Goal: Information Seeking & Learning: Learn about a topic

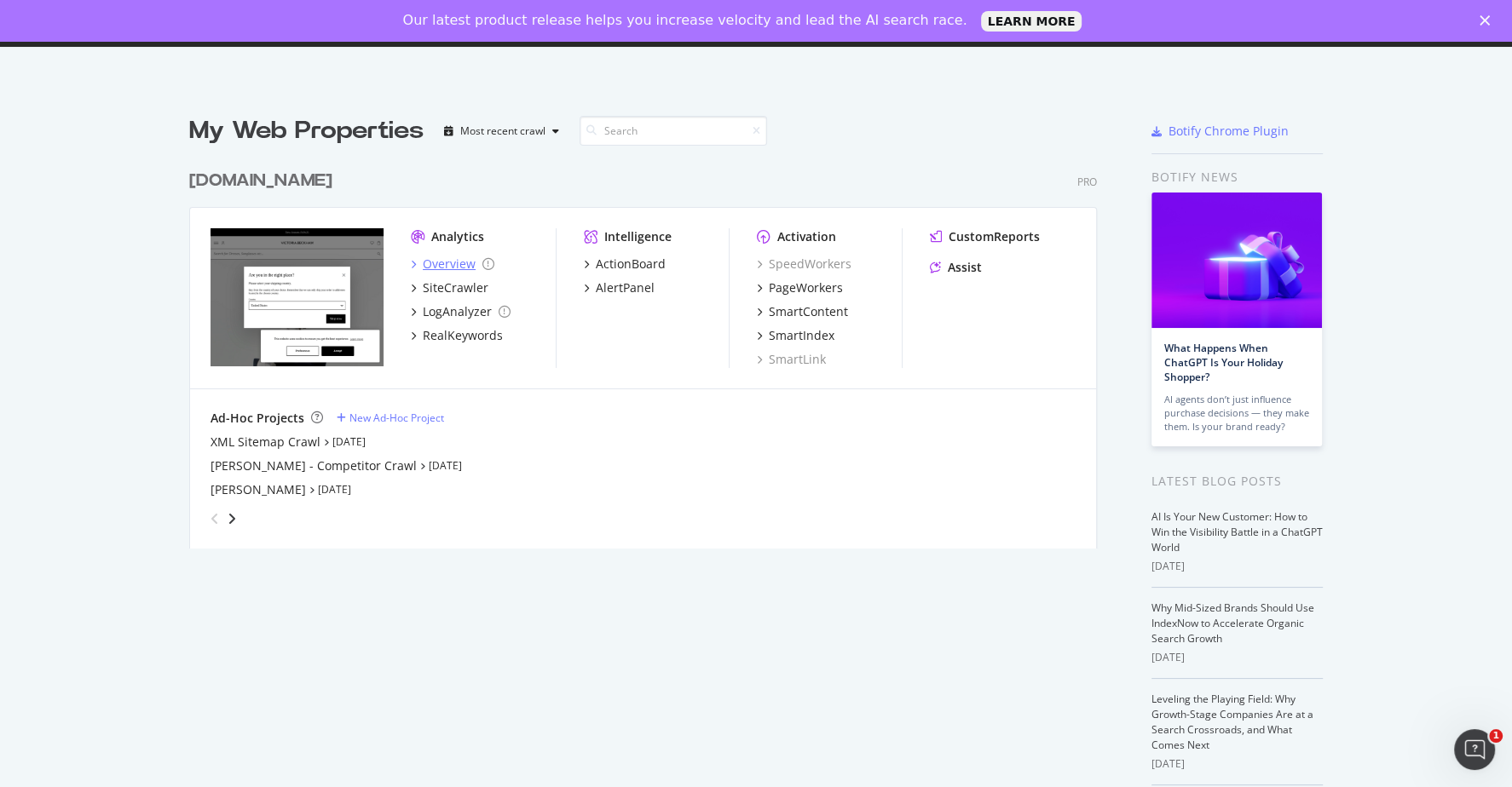
click at [437, 224] on div "Analytics Overview SiteCrawler LogAnalyzer RealKeywords Intelligence ActionBoar…" at bounding box center [642, 298] width 905 height 181
click at [439, 262] on div "Overview" at bounding box center [449, 264] width 52 height 17
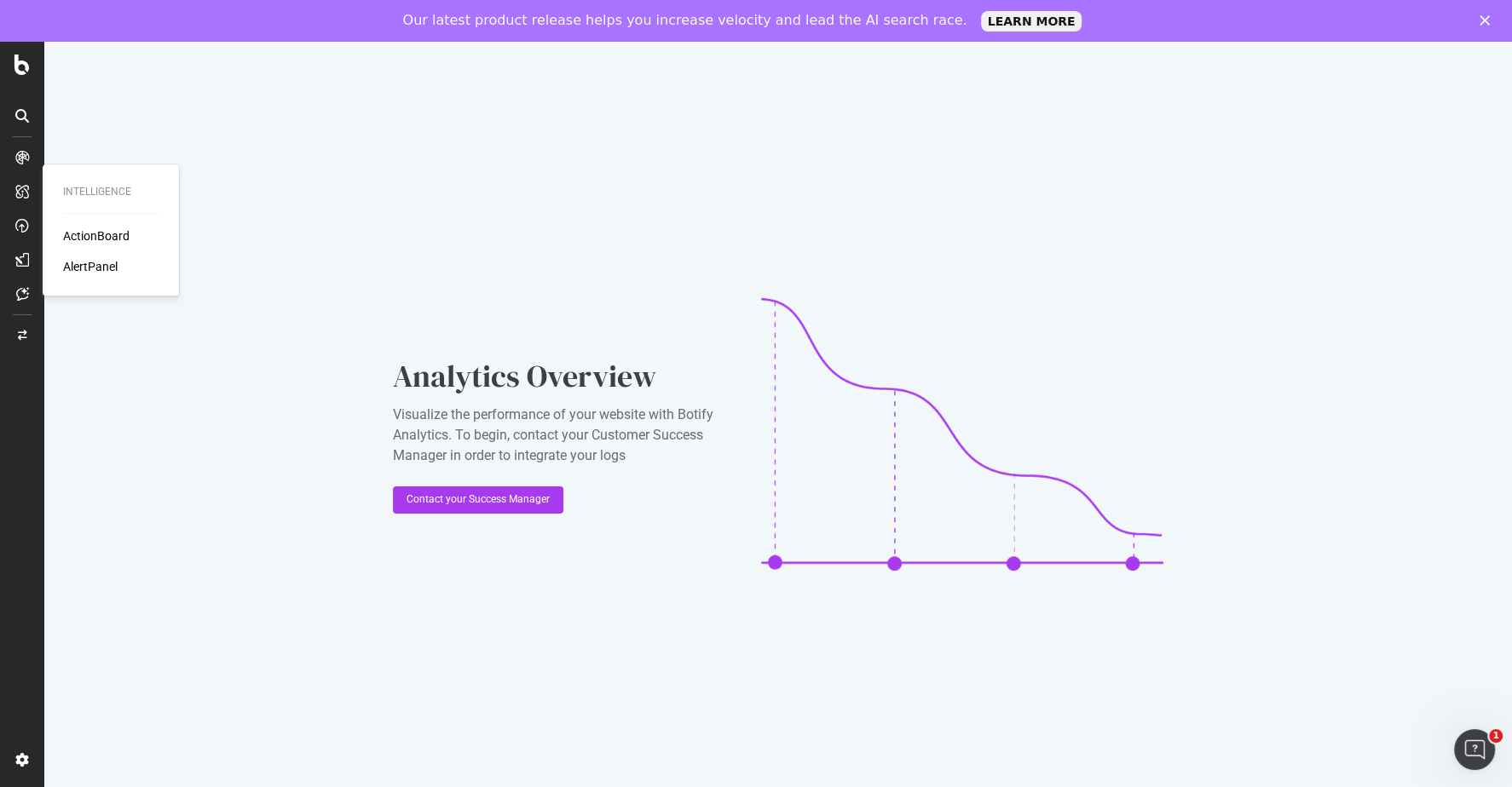
click at [29, 201] on div at bounding box center [22, 192] width 27 height 27
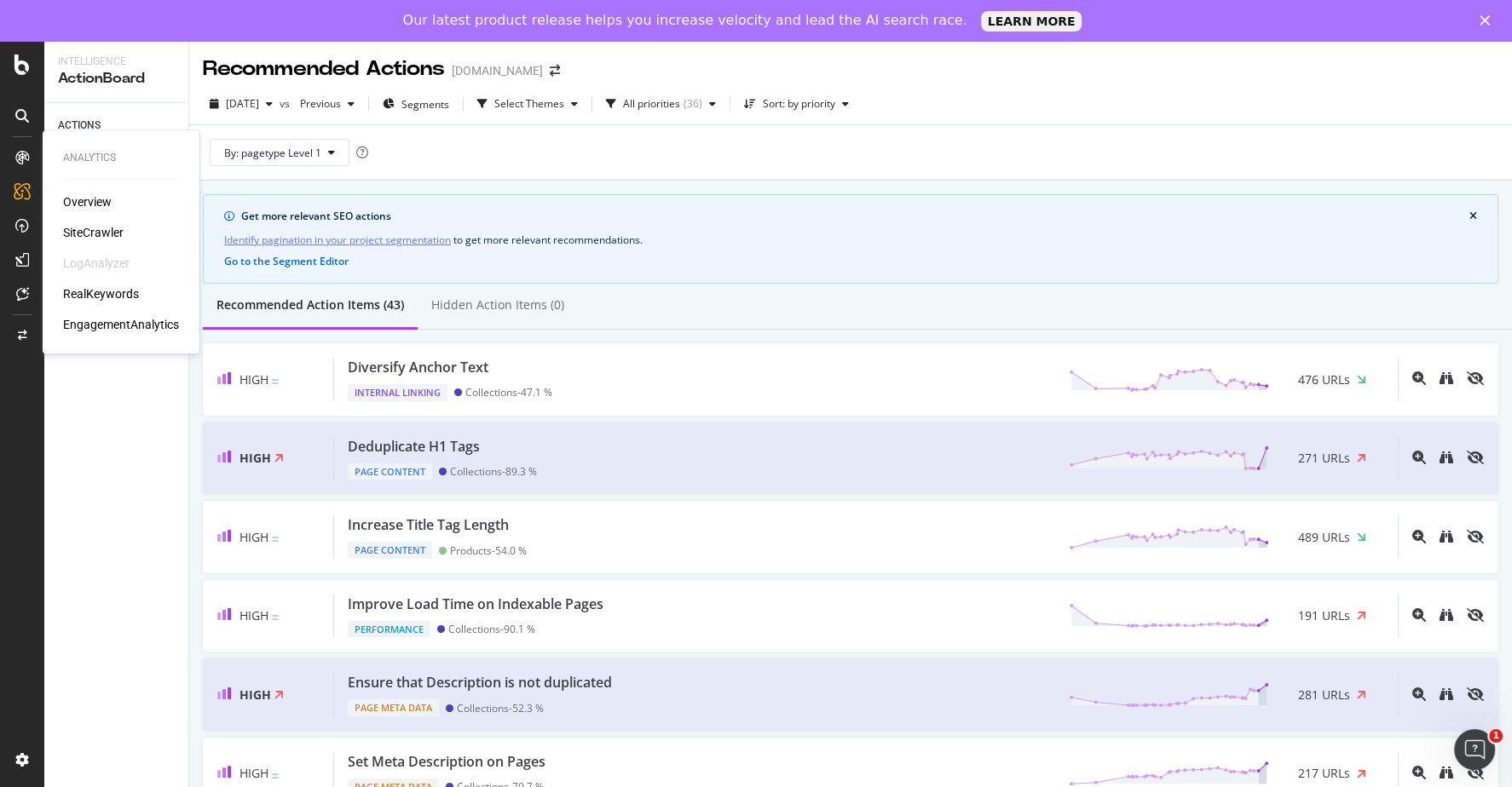
click at [84, 207] on div "Overview" at bounding box center [87, 202] width 49 height 17
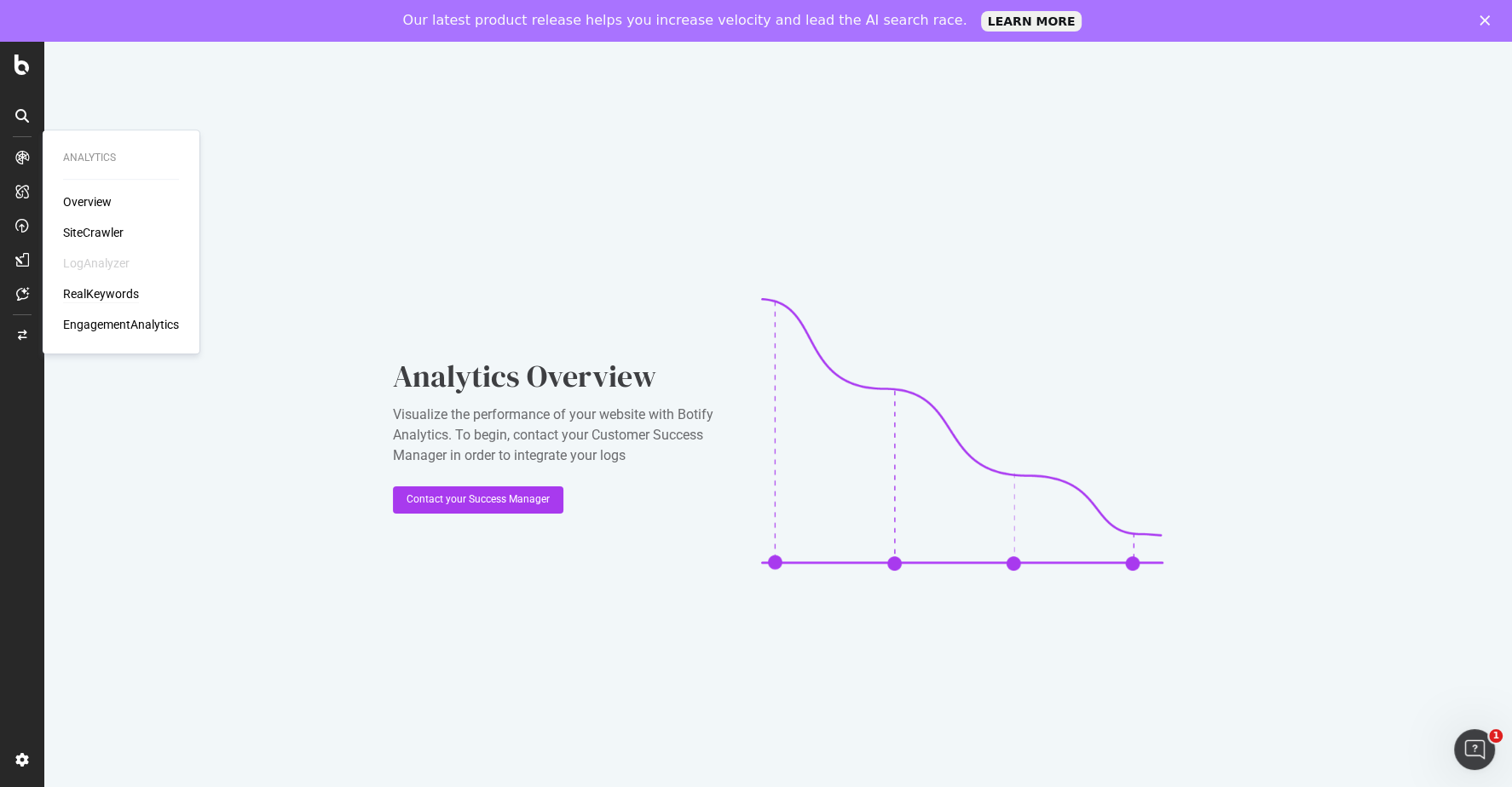
click at [103, 301] on div "RealKeywords" at bounding box center [101, 294] width 76 height 17
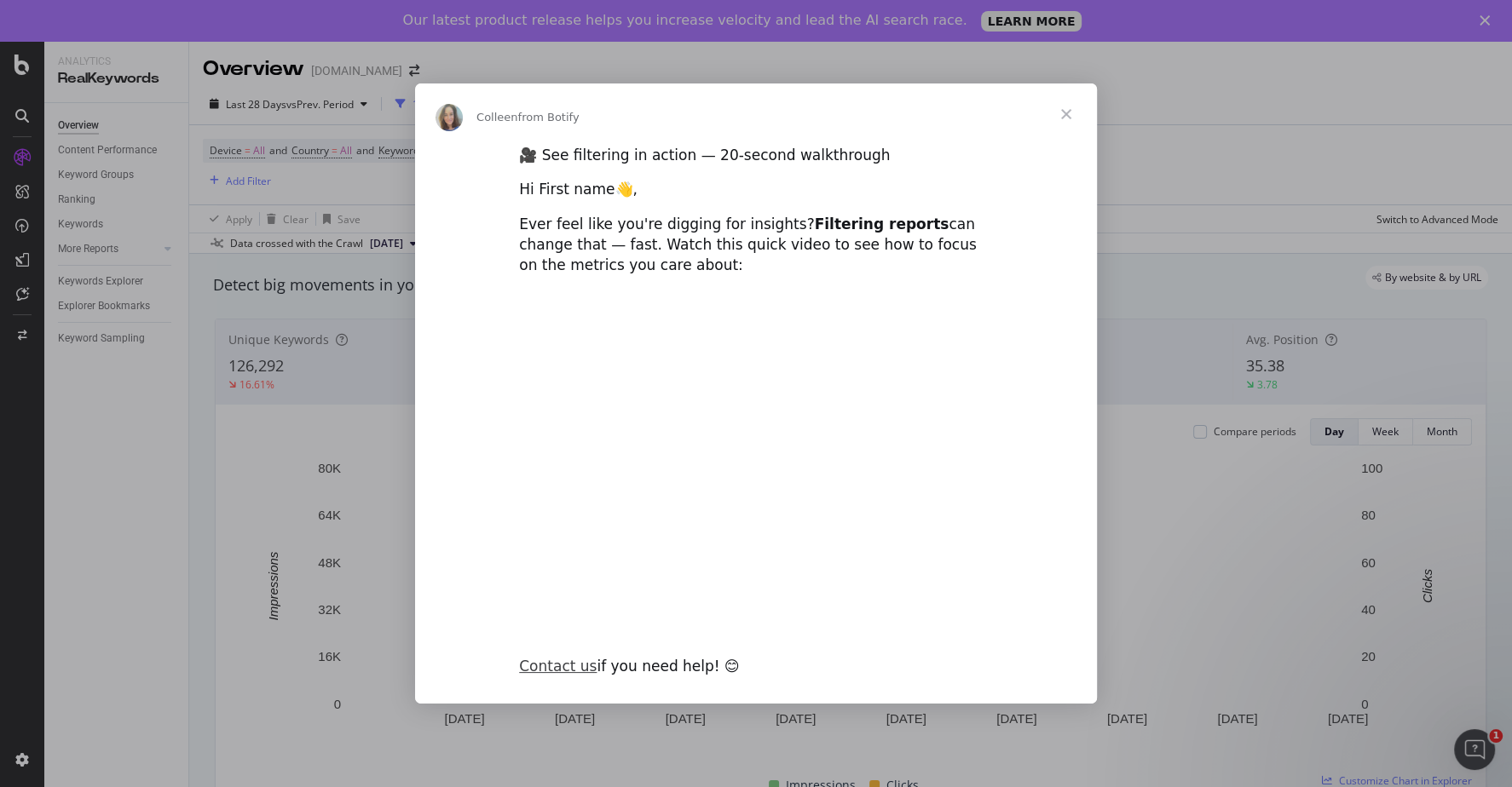
type input "180795"
click at [1062, 110] on span "Close" at bounding box center [1066, 114] width 61 height 61
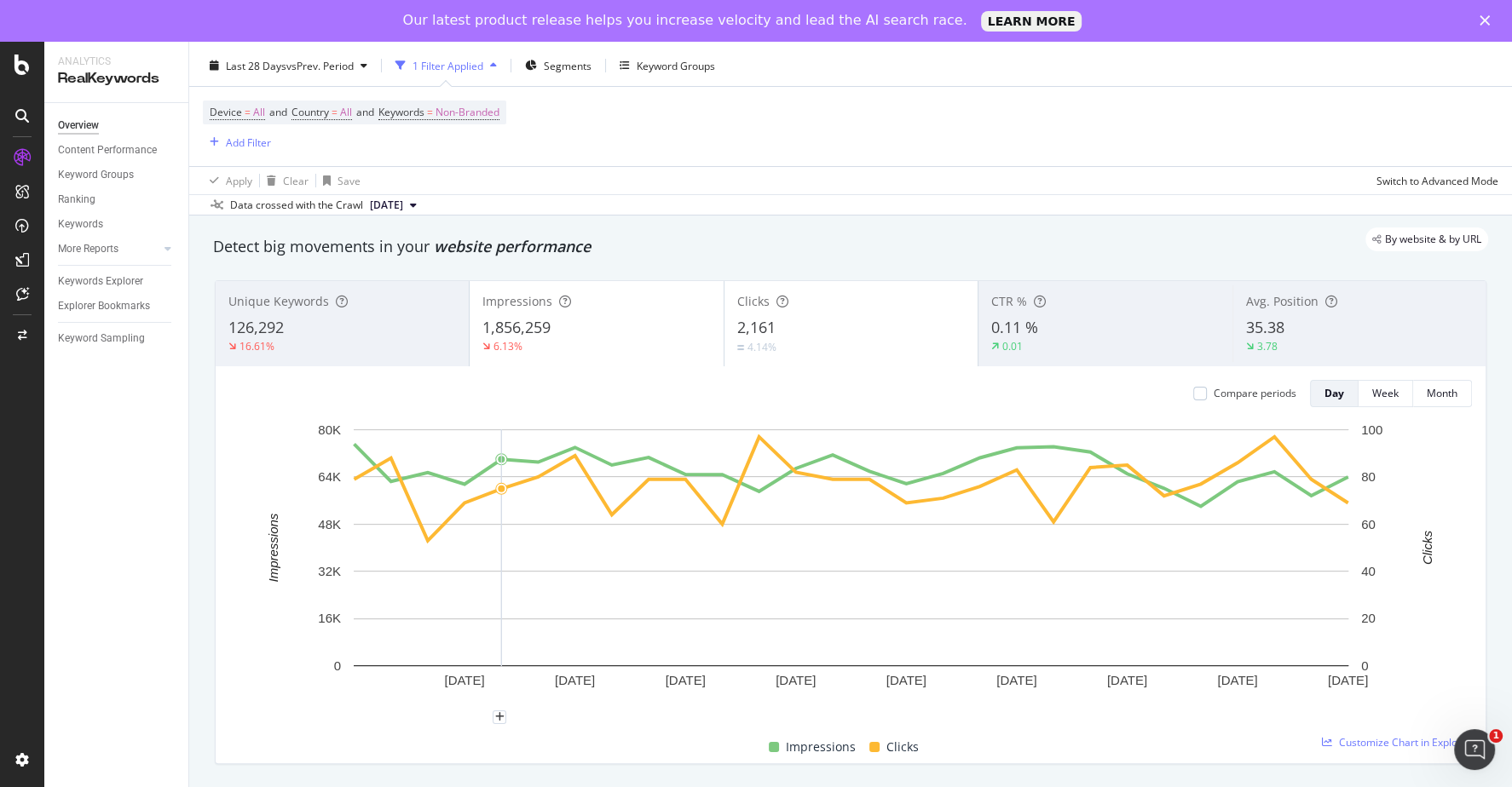
scroll to position [10, 0]
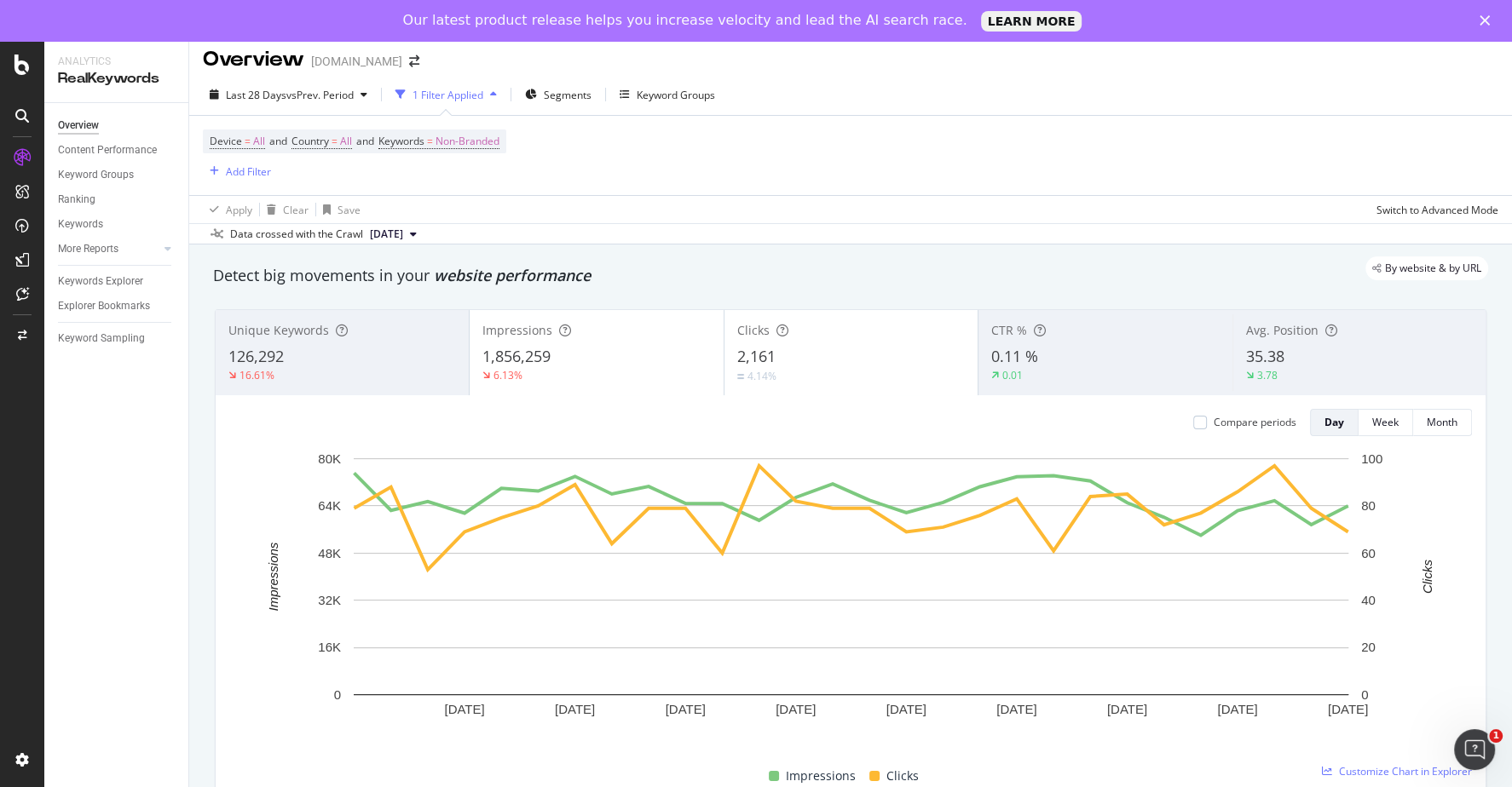
click at [414, 357] on div "126,292" at bounding box center [342, 357] width 227 height 22
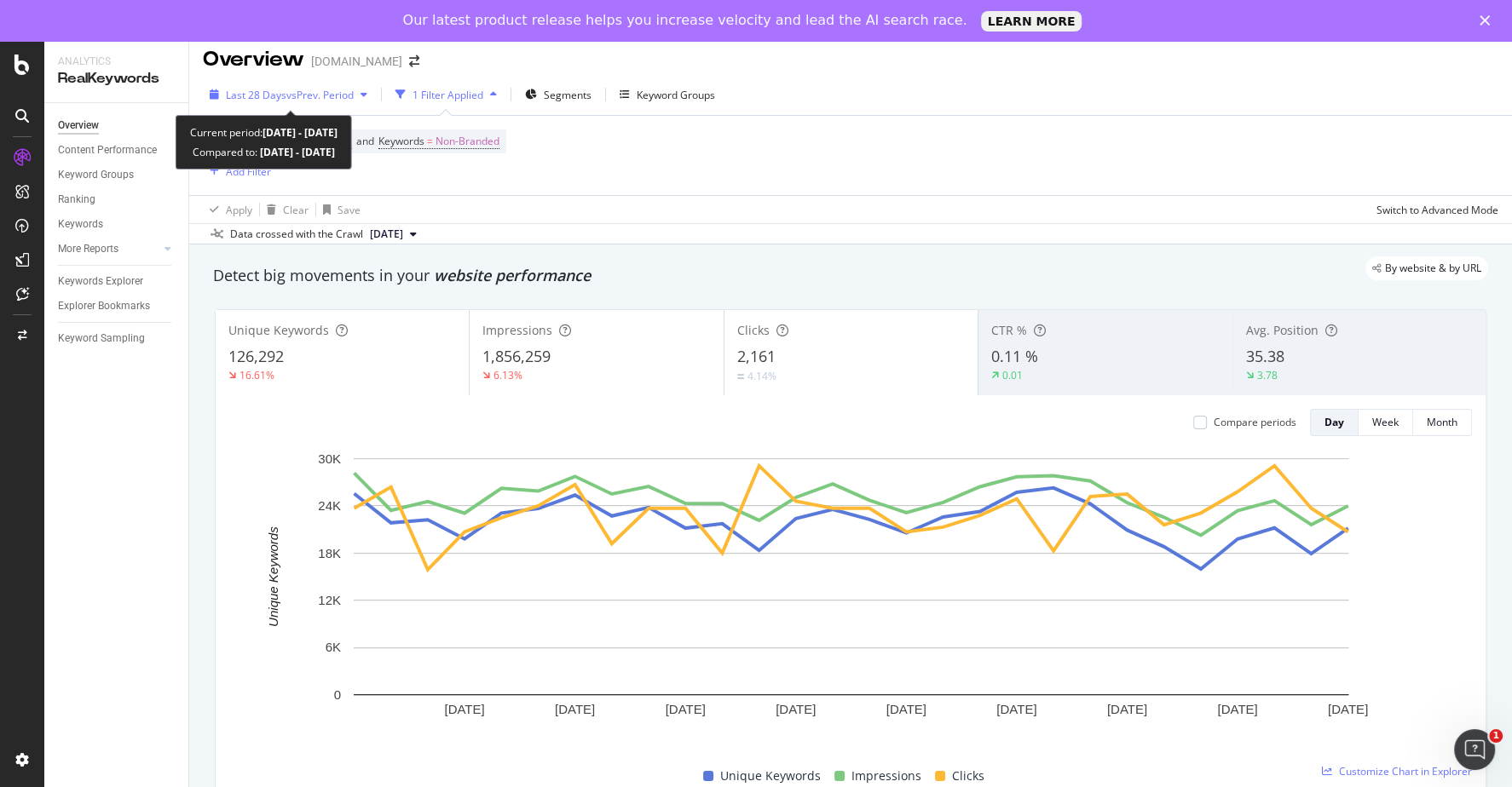
click at [309, 99] on span "vs Prev. Period" at bounding box center [319, 94] width 67 height 15
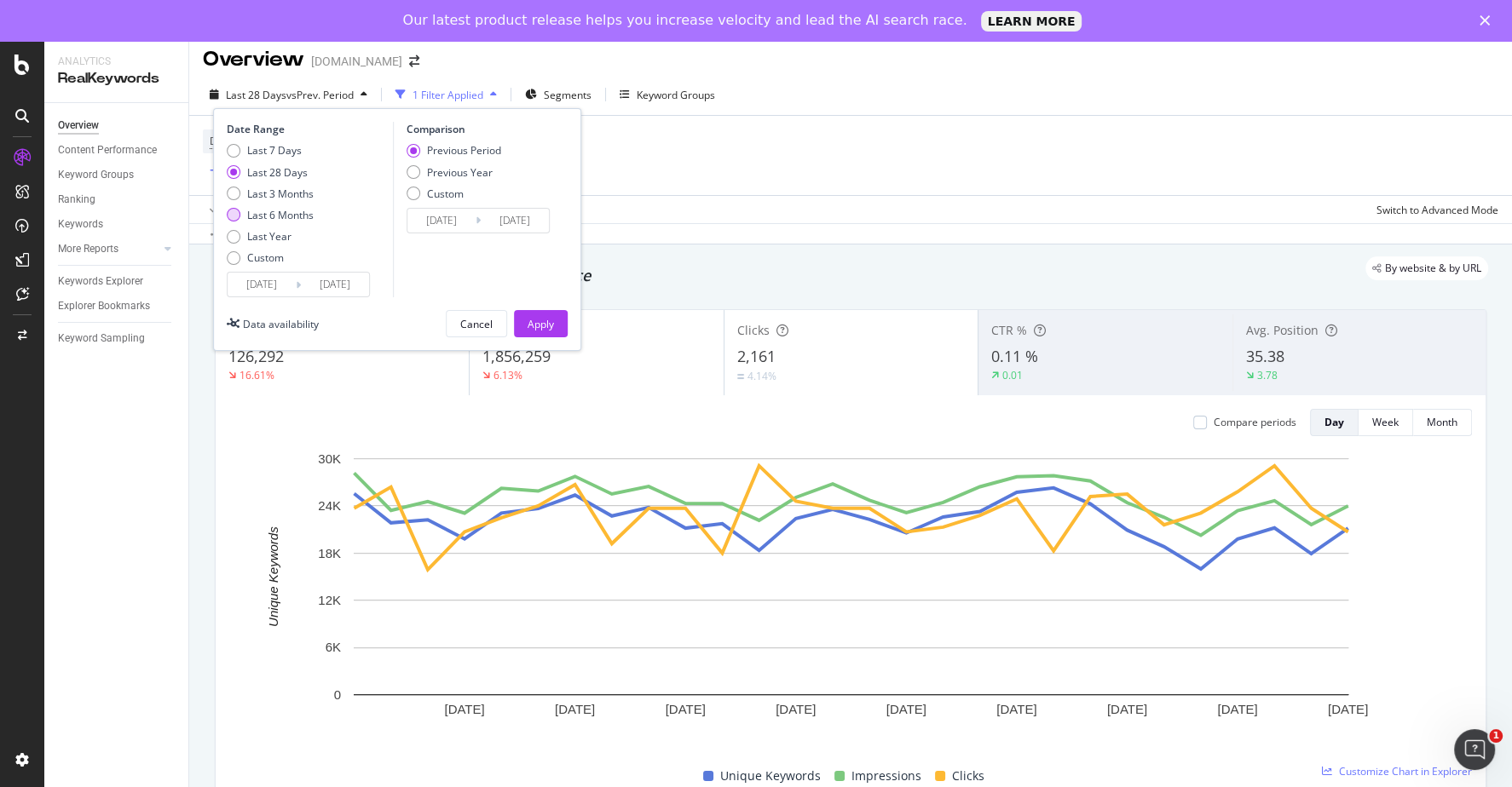
click at [230, 220] on div "Last 6 Months" at bounding box center [234, 214] width 14 height 14
type input "[DATE]"
click at [536, 320] on div "Apply" at bounding box center [541, 324] width 26 height 15
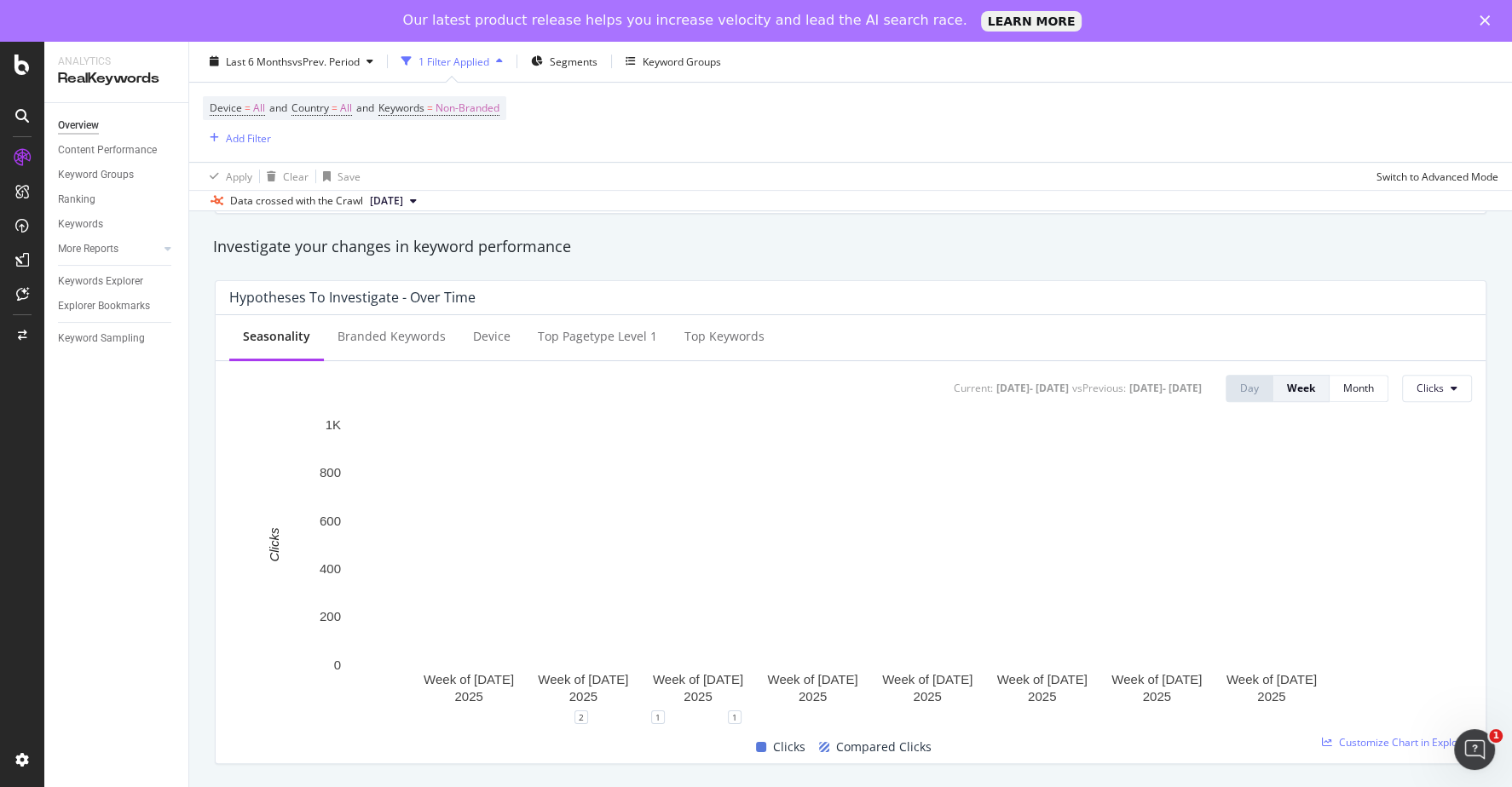
scroll to position [591, 0]
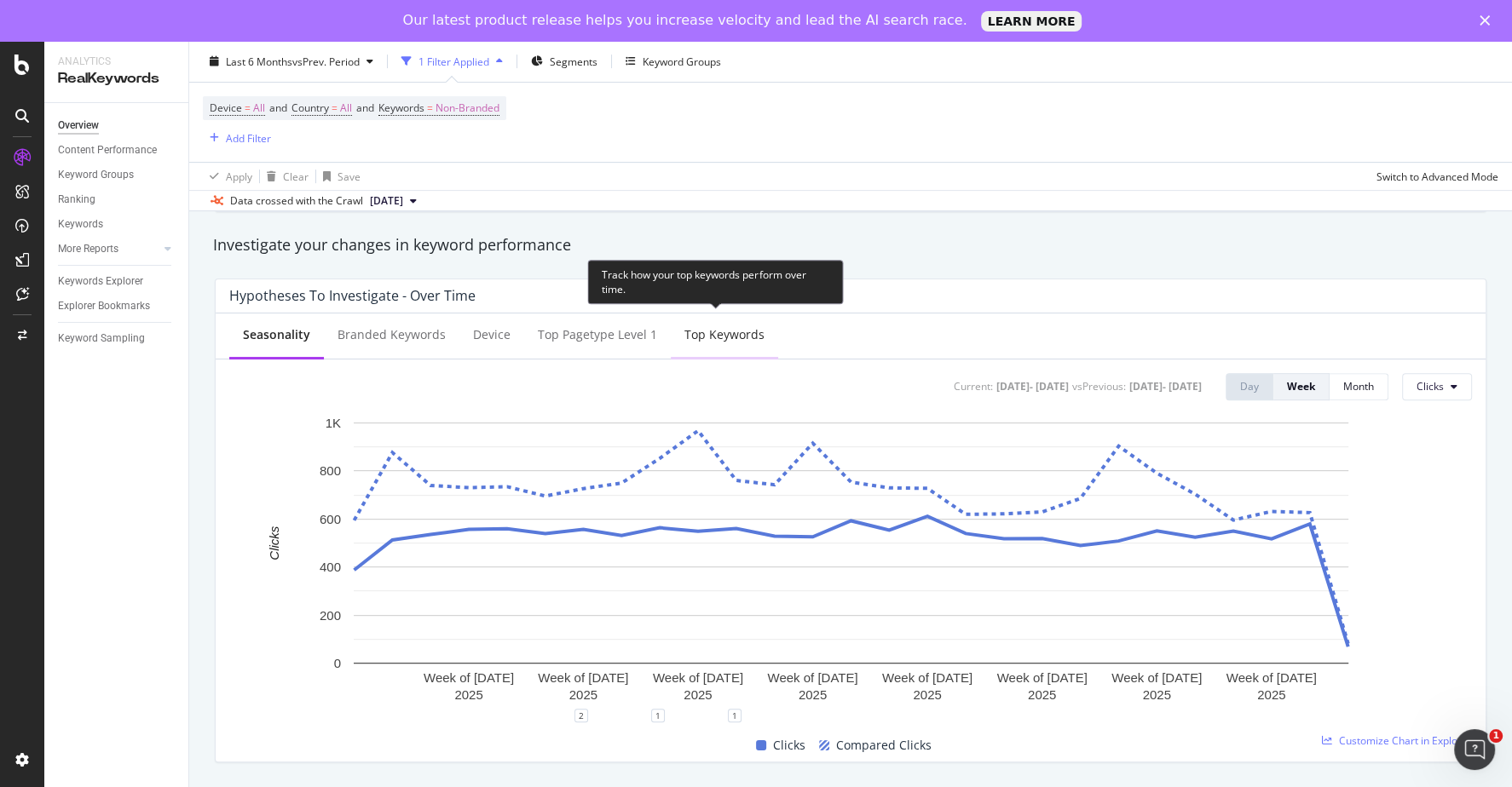
click at [687, 342] on div "Top Keywords" at bounding box center [724, 336] width 108 height 47
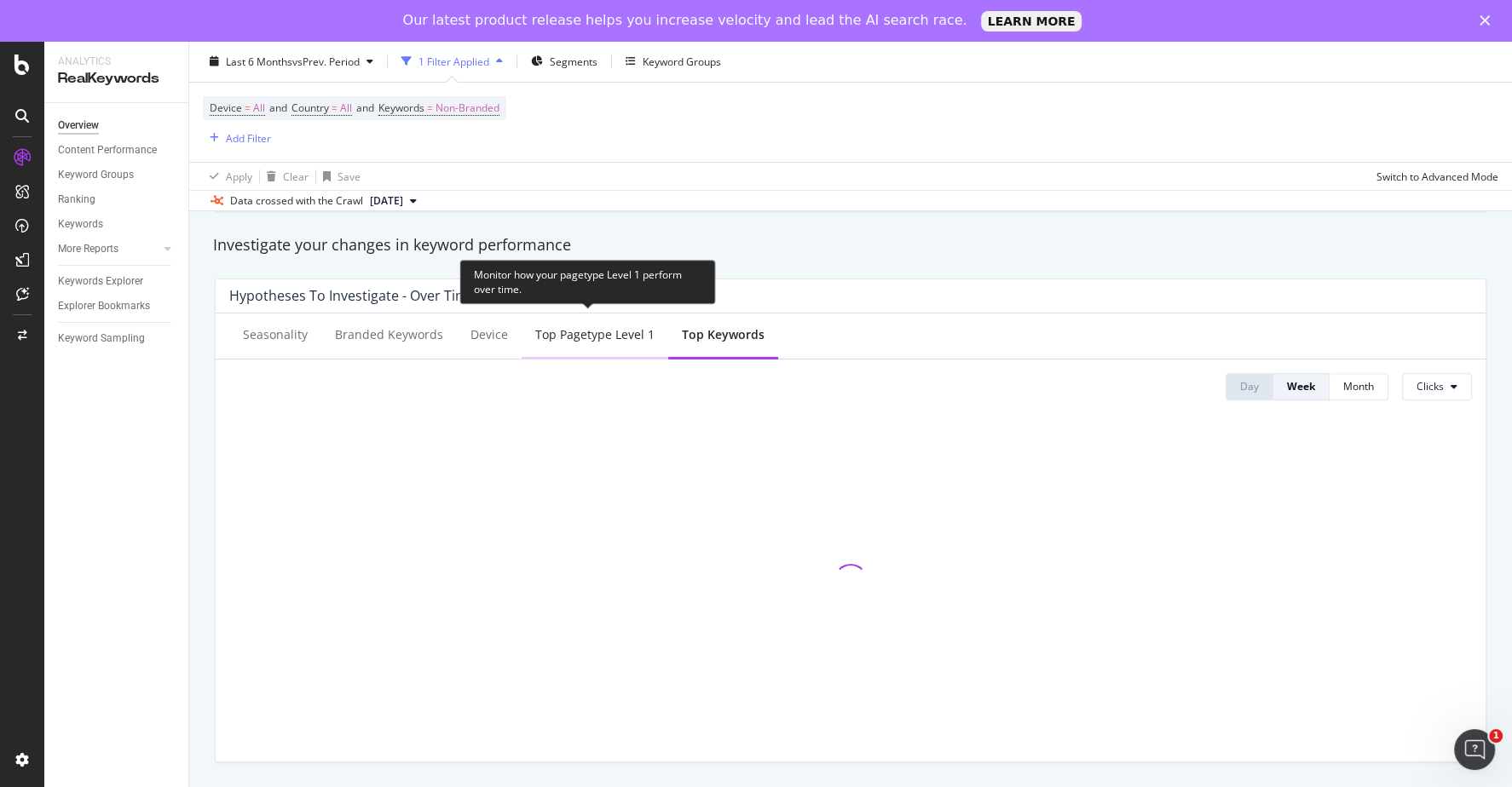
click at [562, 344] on div "Top pagetype Level 1" at bounding box center [594, 336] width 147 height 47
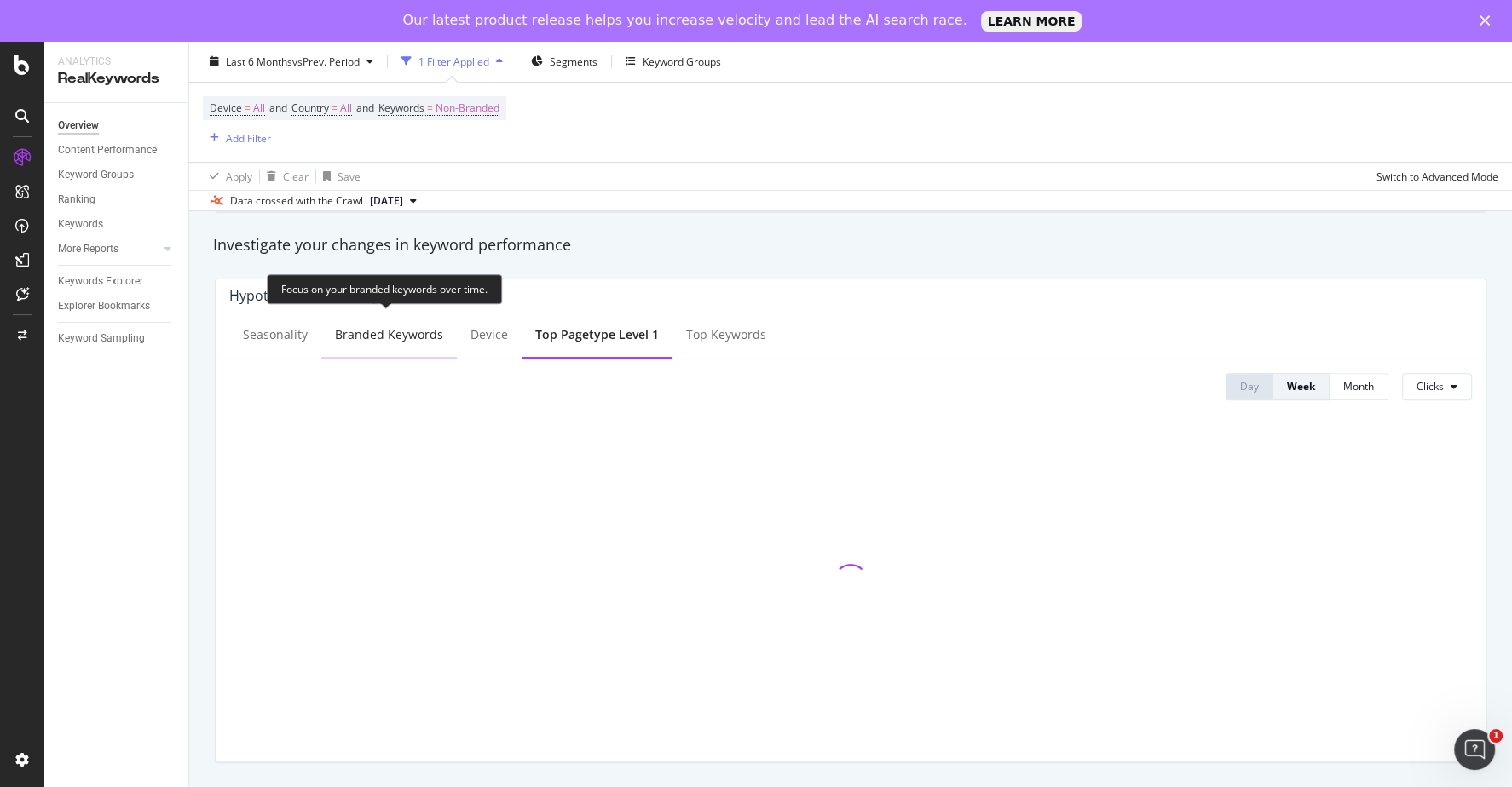
click at [377, 337] on div "Branded Keywords" at bounding box center [389, 335] width 109 height 17
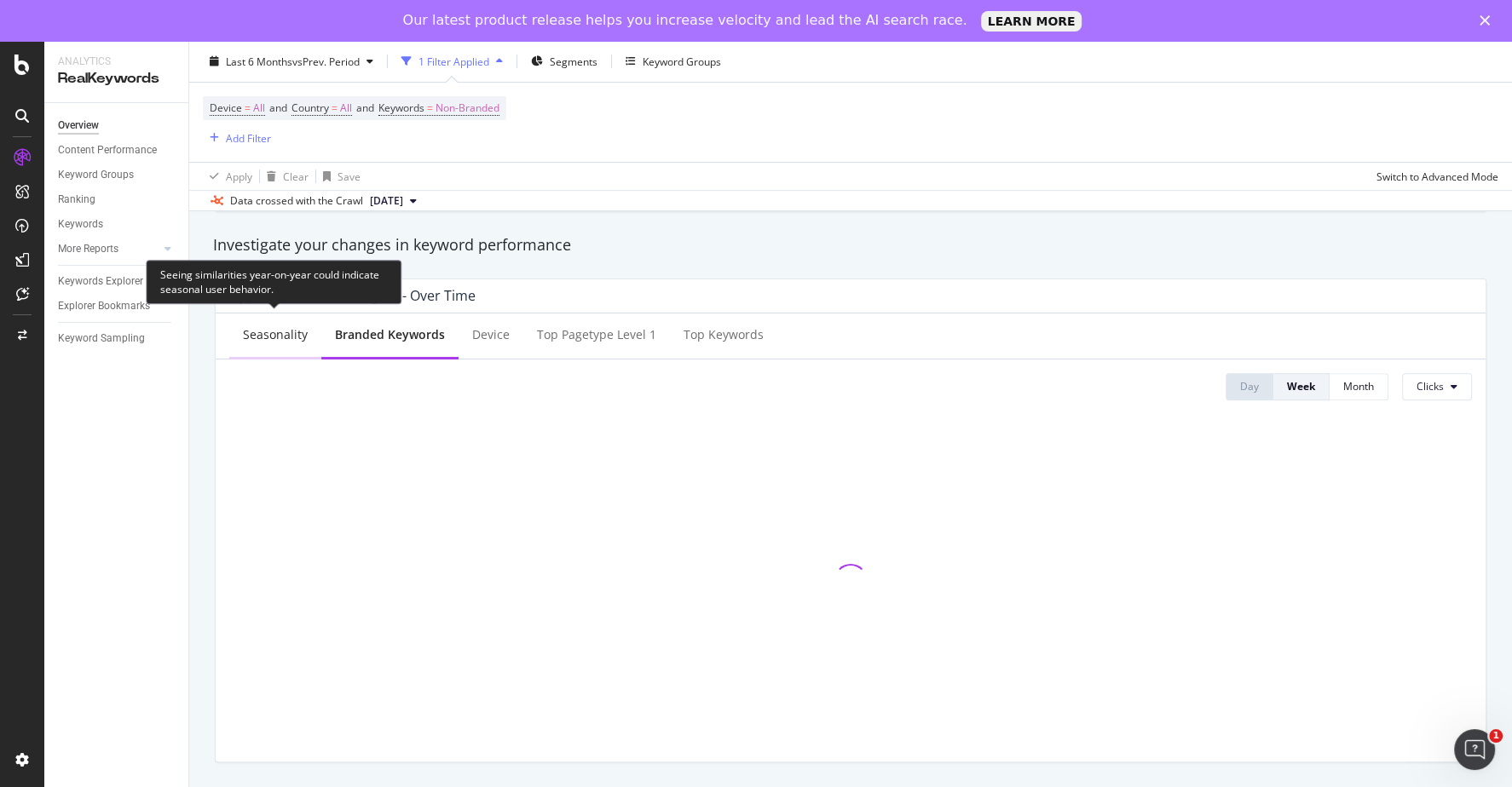
click at [259, 335] on div "Seasonality" at bounding box center [275, 335] width 65 height 17
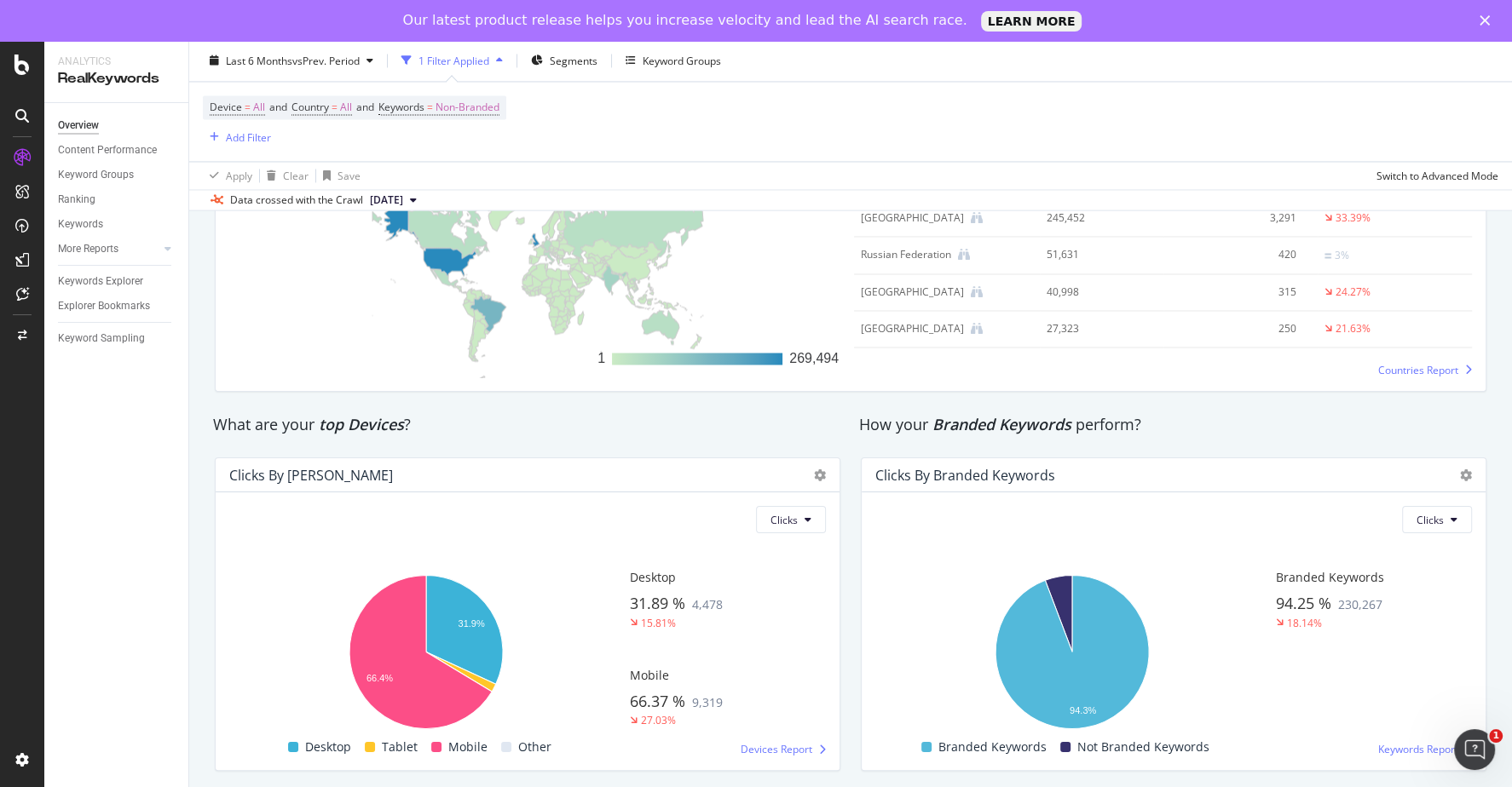
scroll to position [2660, 0]
